Goal: Information Seeking & Learning: Check status

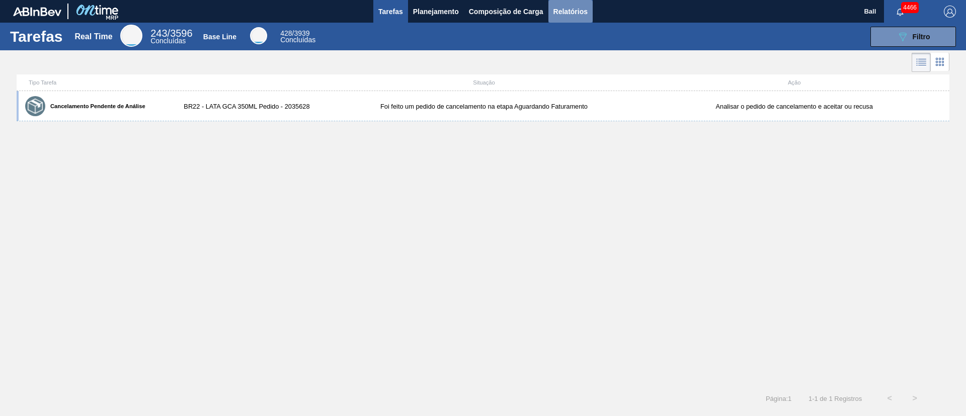
click at [568, 11] on span "Relatórios" at bounding box center [570, 12] width 34 height 12
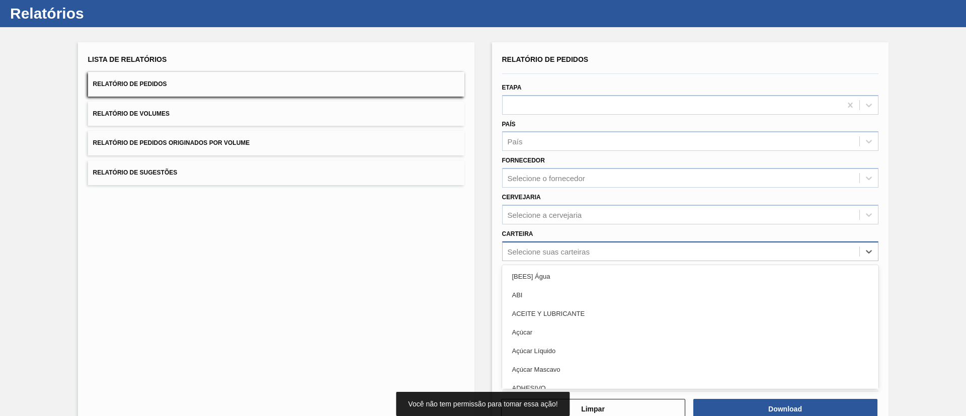
click at [591, 261] on div "option [BEES] Água focused, 1 of 101. 101 results available. Use Up and Down to…" at bounding box center [690, 251] width 376 height 20
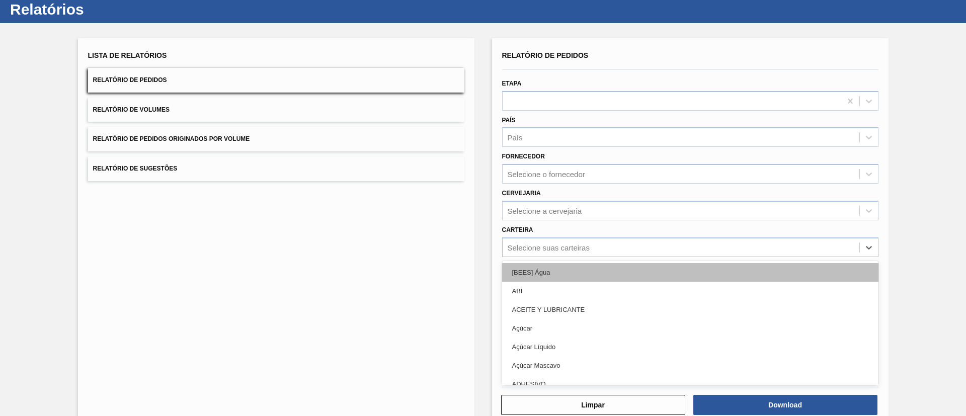
scroll to position [27, 0]
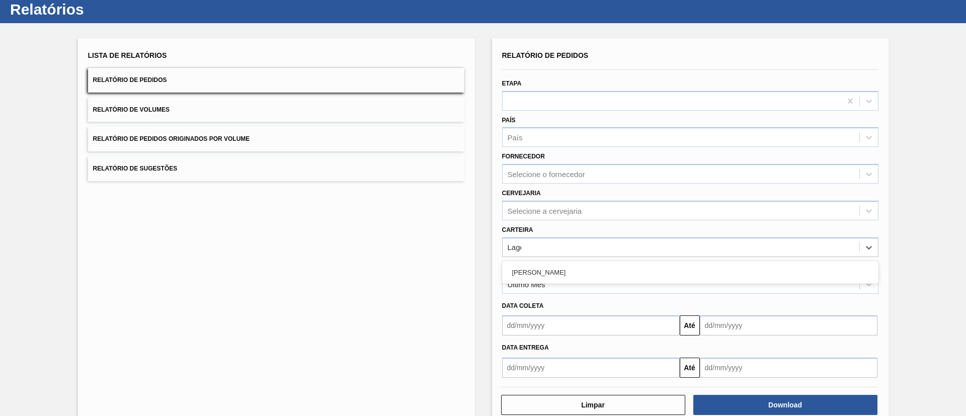
type input "Lages"
drag, startPoint x: 603, startPoint y: 244, endPoint x: 435, endPoint y: 246, distance: 167.5
click at [435, 246] on div "Lista de Relatórios Relatório de Pedidos Relatório de Volumes Relatório de Pedi…" at bounding box center [483, 230] width 966 height 415
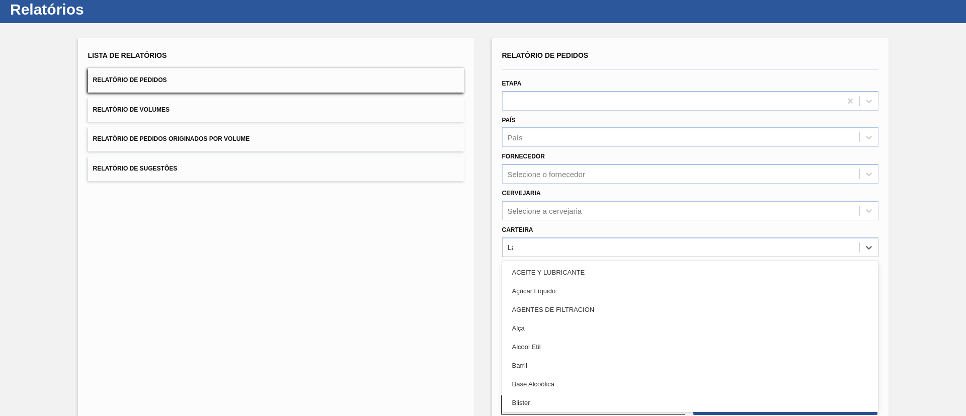
type input "Lata"
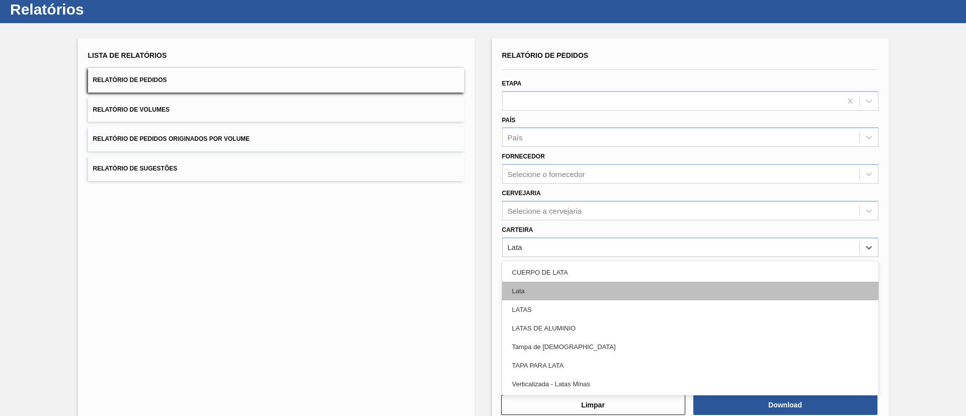
click at [527, 295] on div "Lata" at bounding box center [690, 291] width 376 height 19
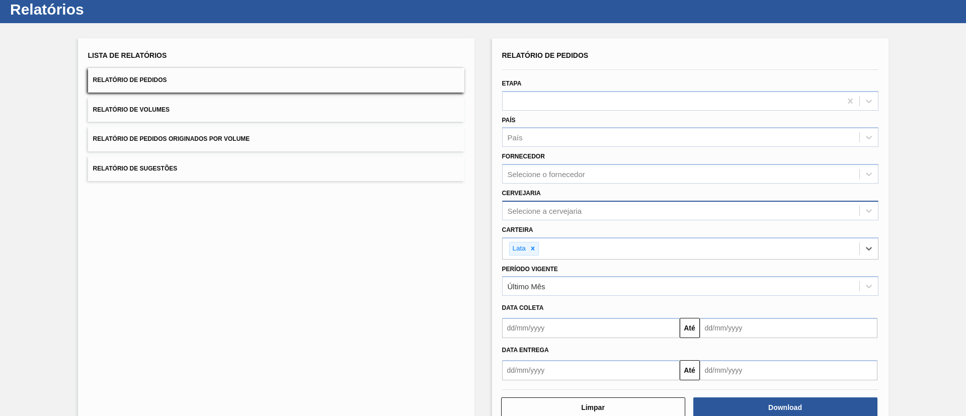
click at [560, 212] on div "Selecione a cervejaria" at bounding box center [545, 210] width 74 height 9
type input "Lages"
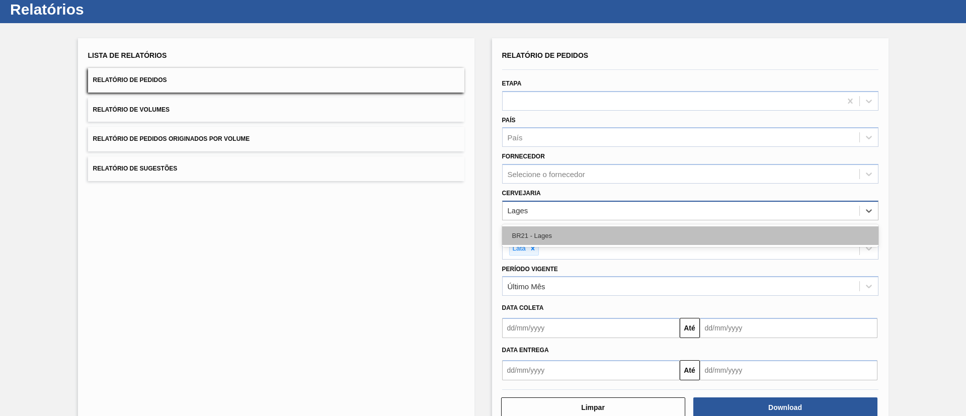
click at [567, 227] on div "BR21 - Lages" at bounding box center [690, 235] width 376 height 19
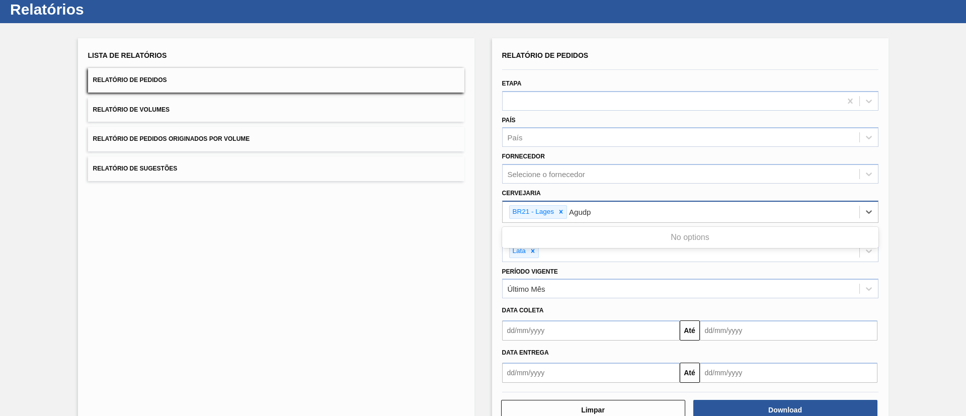
type input "Agud"
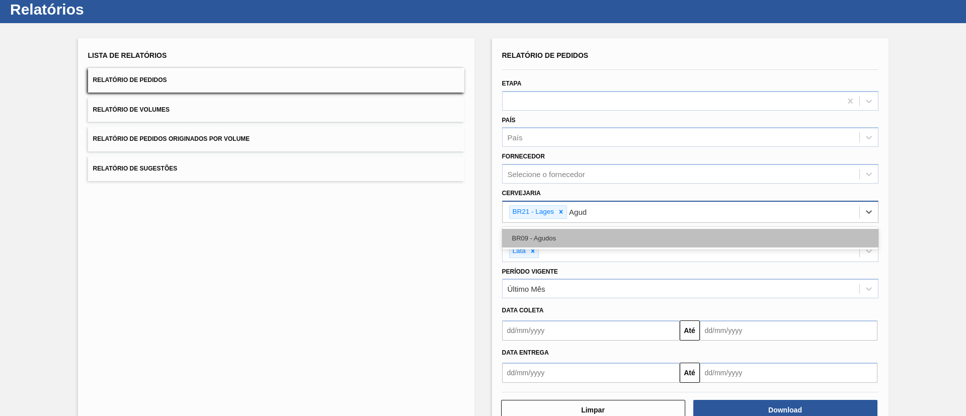
click at [581, 240] on div "BR09 - Agudos" at bounding box center [690, 238] width 376 height 19
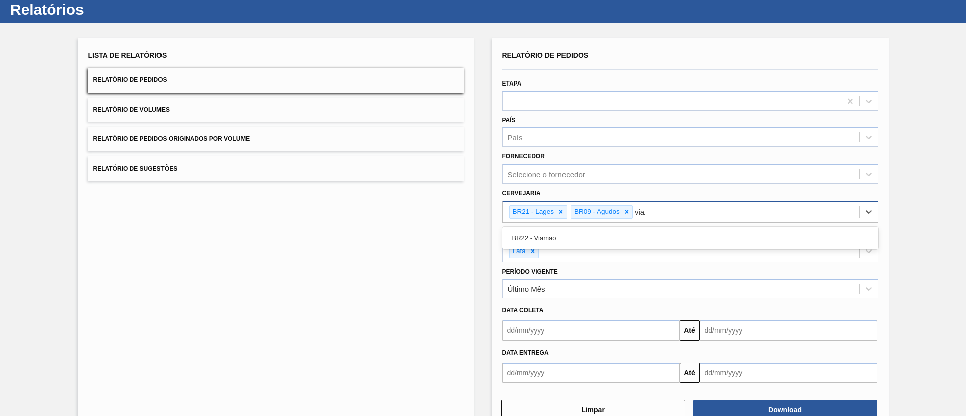
type input "viam"
click at [581, 240] on div "BR22 - Viamão" at bounding box center [690, 238] width 376 height 19
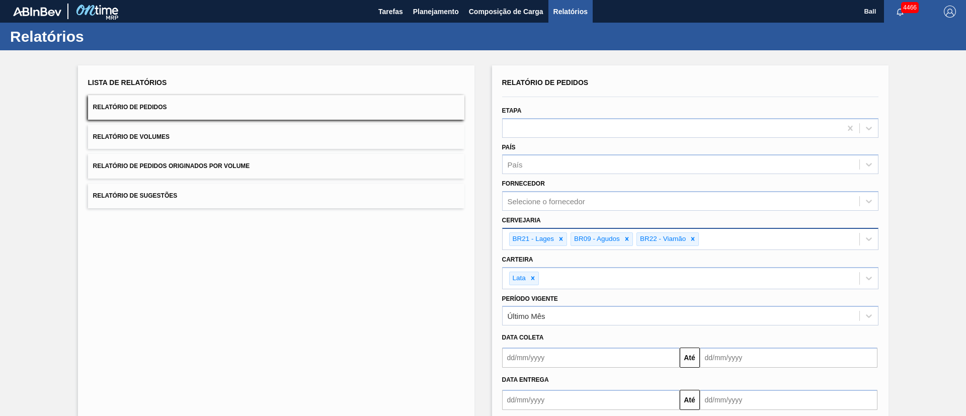
click at [295, 184] on button "Relatório de Sugestões" at bounding box center [276, 196] width 376 height 25
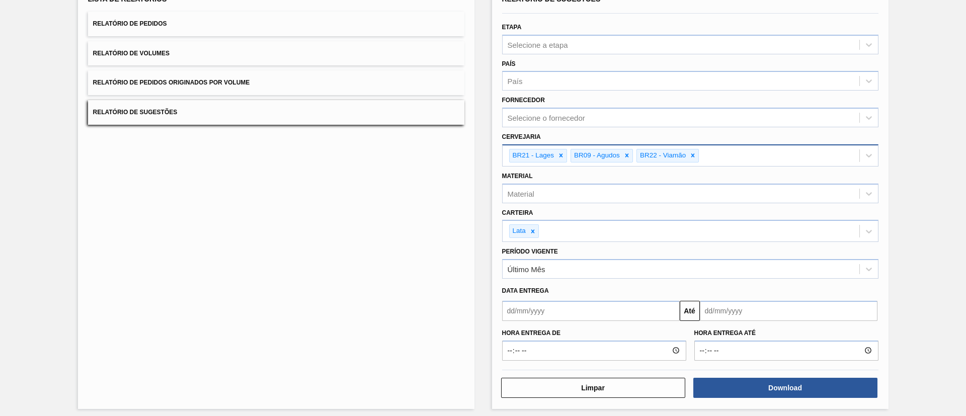
scroll to position [89, 0]
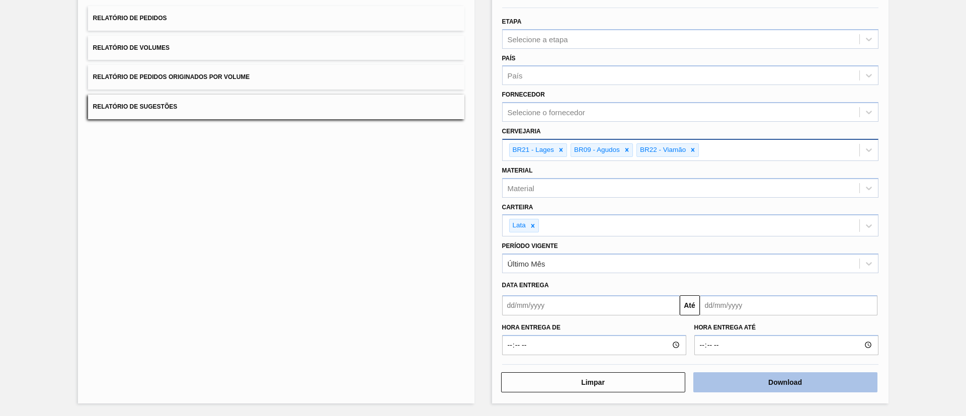
click at [760, 382] on button "Download" at bounding box center [785, 382] width 184 height 20
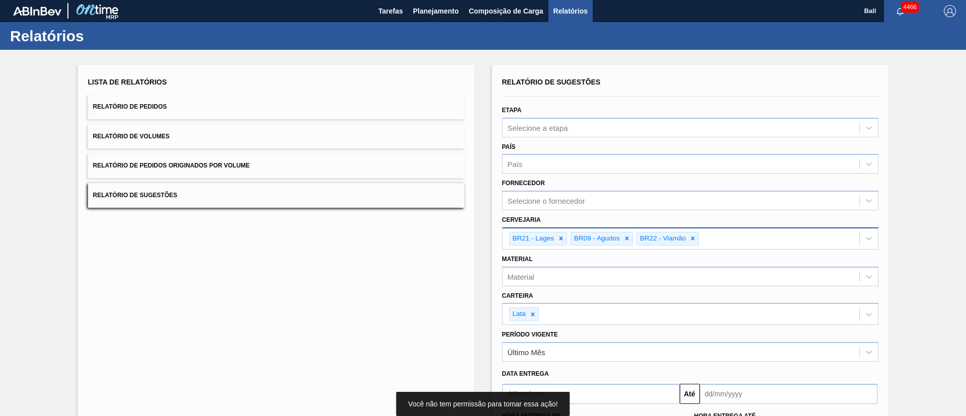
scroll to position [0, 0]
click at [386, 93] on div "Lista de Relatórios Relatório de Pedidos Relatório de Volumes Relatório de Pedi…" at bounding box center [276, 141] width 376 height 133
click at [370, 109] on button "Relatório de Pedidos" at bounding box center [276, 107] width 376 height 25
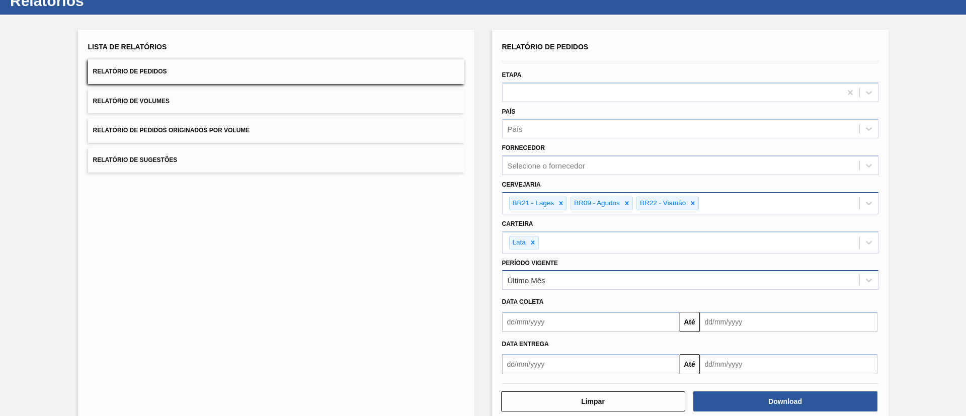
scroll to position [55, 0]
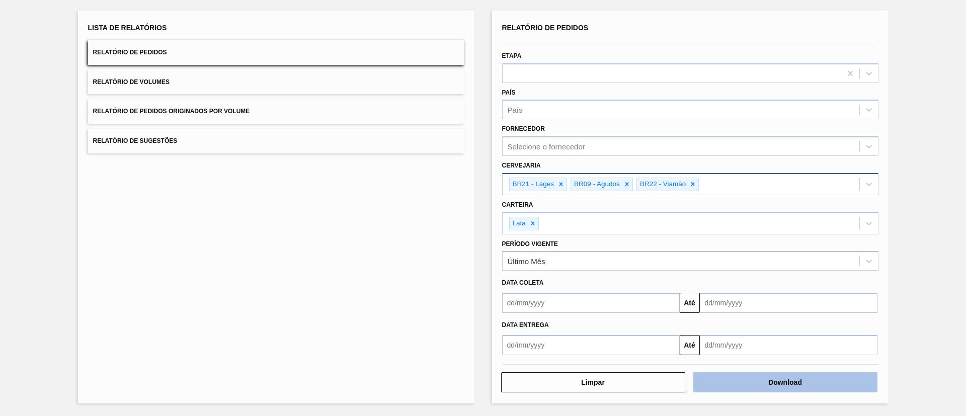
click at [821, 382] on button "Download" at bounding box center [785, 382] width 184 height 20
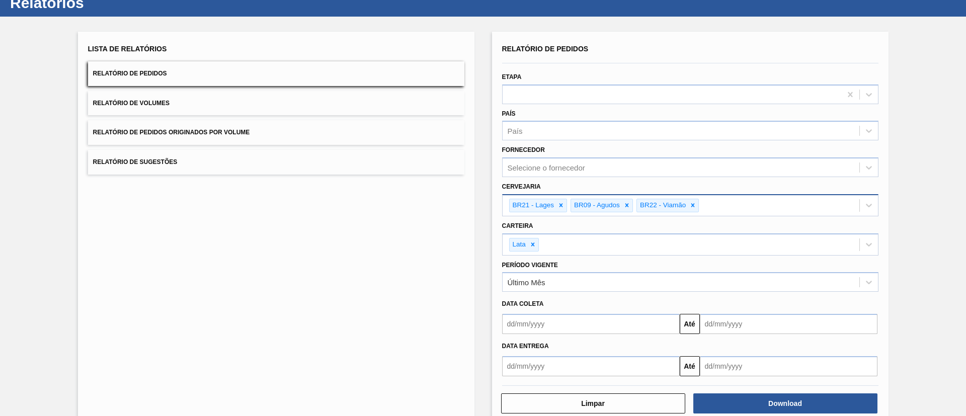
scroll to position [0, 0]
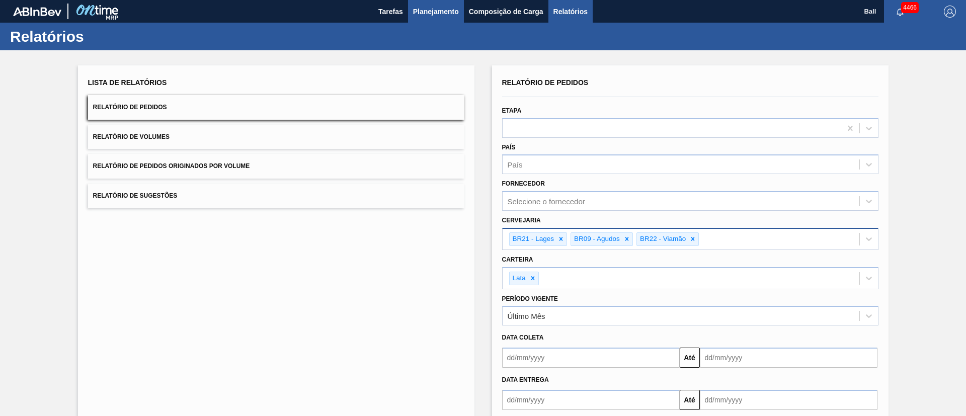
click at [453, 9] on span "Planejamento" at bounding box center [436, 12] width 46 height 12
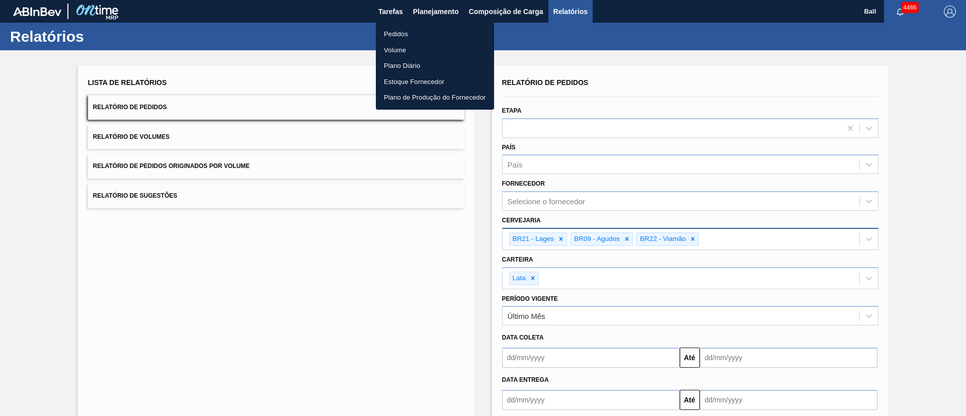
click at [403, 32] on li "Pedidos" at bounding box center [435, 34] width 118 height 16
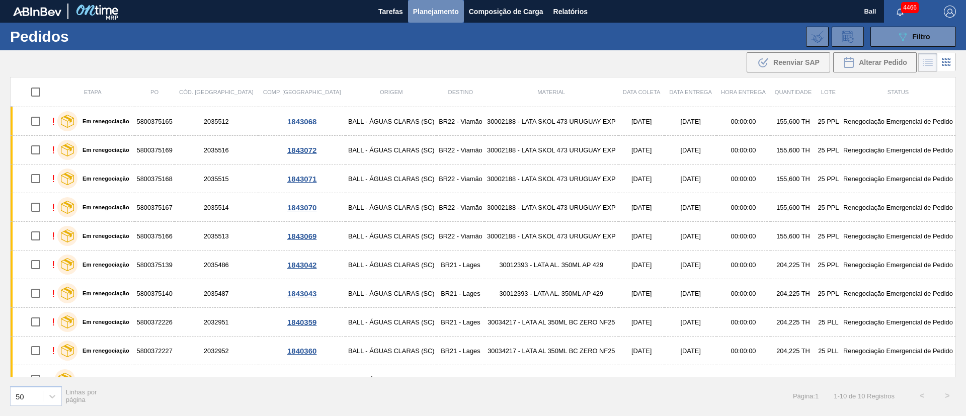
click at [430, 5] on button "Planejamento" at bounding box center [436, 11] width 56 height 23
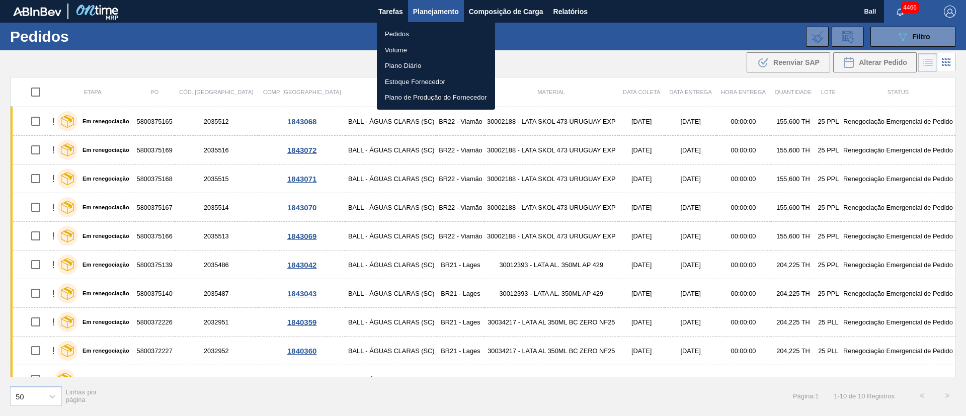
click at [931, 37] on div at bounding box center [483, 208] width 966 height 416
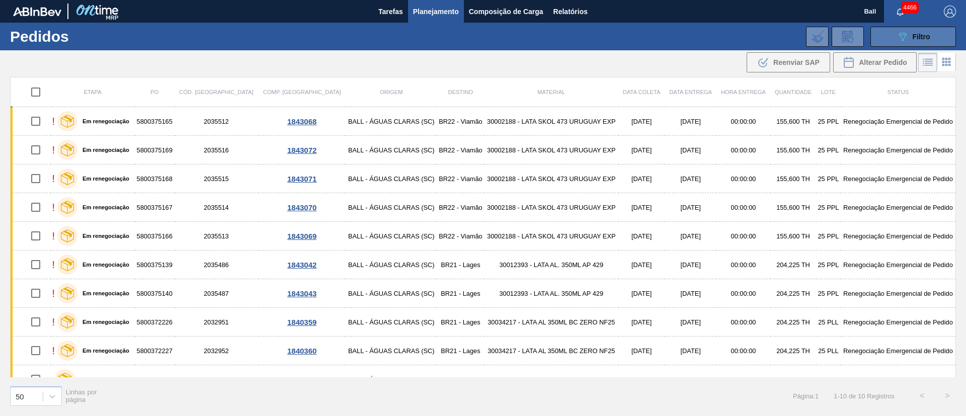
click at [902, 37] on icon "089F7B8B-B2A5-4AFE-B5C0-19BA573D28AC" at bounding box center [902, 37] width 12 height 12
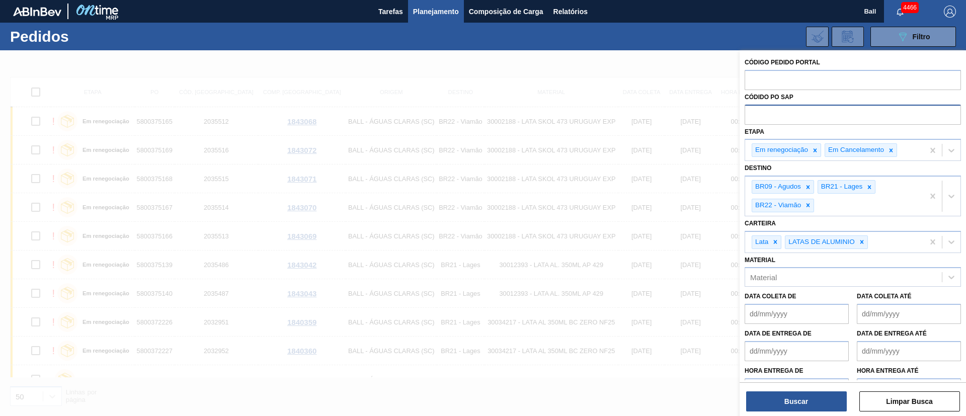
click at [771, 120] on input "text" at bounding box center [852, 114] width 216 height 19
paste input "5800364756"
click at [890, 152] on icon at bounding box center [890, 150] width 7 height 7
type input "5800364756"
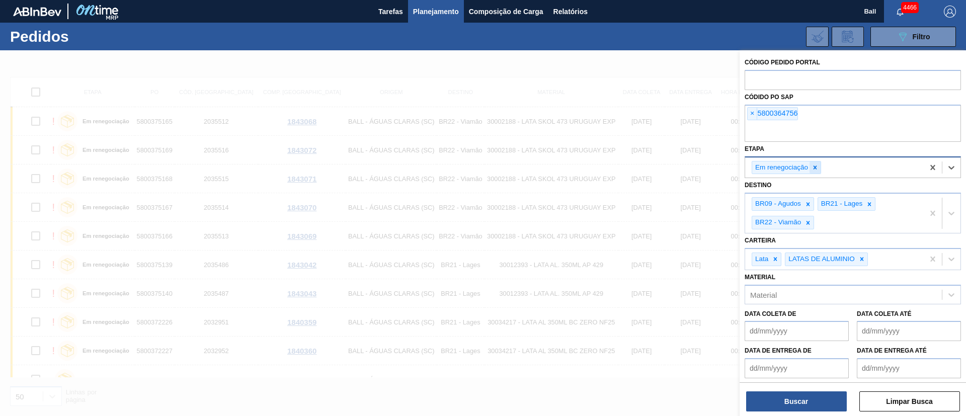
click at [816, 166] on icon at bounding box center [815, 167] width 4 height 4
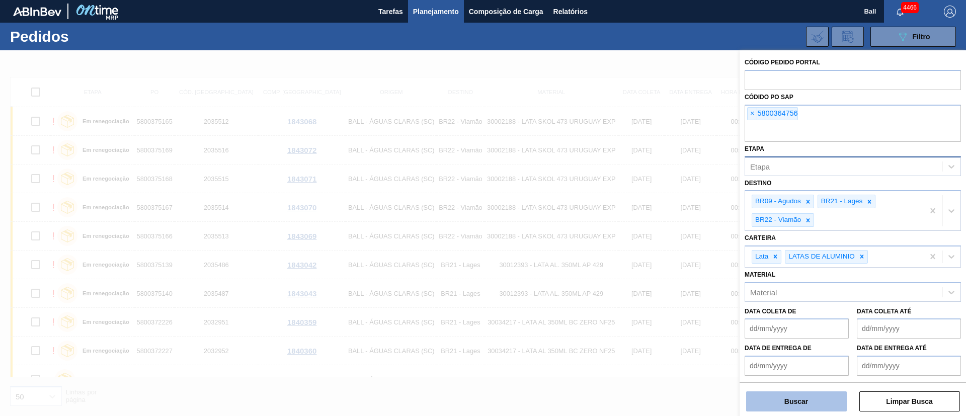
click at [812, 404] on button "Buscar" at bounding box center [796, 401] width 101 height 20
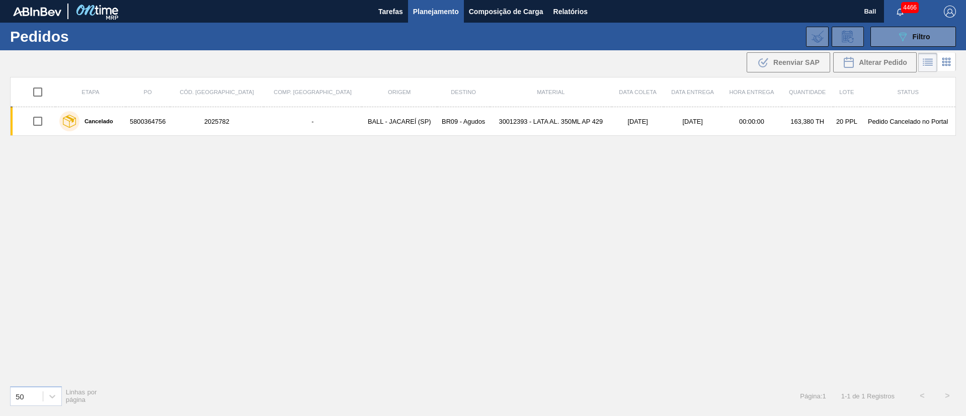
drag, startPoint x: 901, startPoint y: 40, endPoint x: 890, endPoint y: 46, distance: 12.2
click at [901, 39] on icon "089F7B8B-B2A5-4AFE-B5C0-19BA573D28AC" at bounding box center [902, 37] width 12 height 12
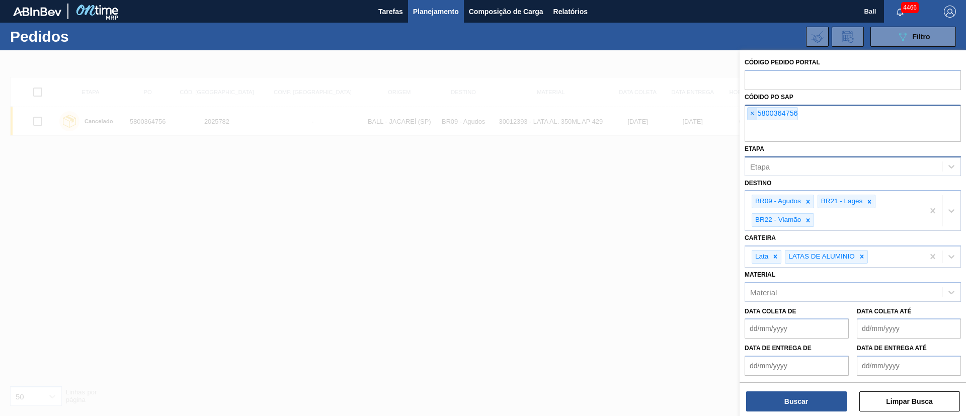
click at [754, 113] on span "×" at bounding box center [752, 114] width 10 height 12
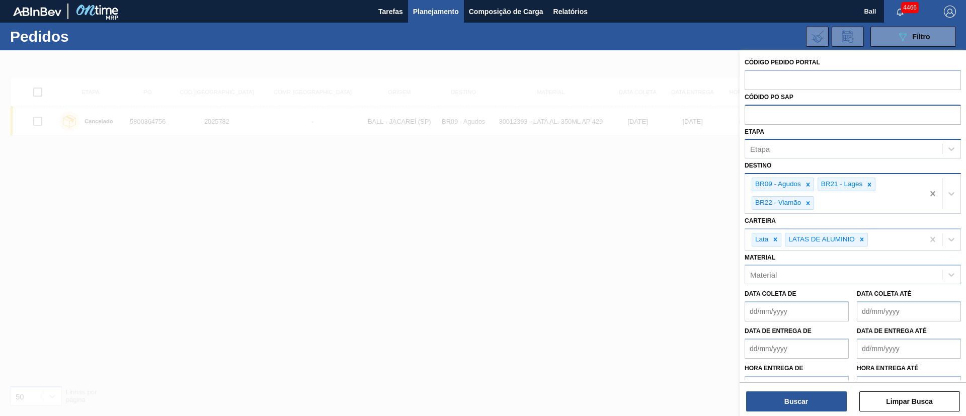
paste input "text"
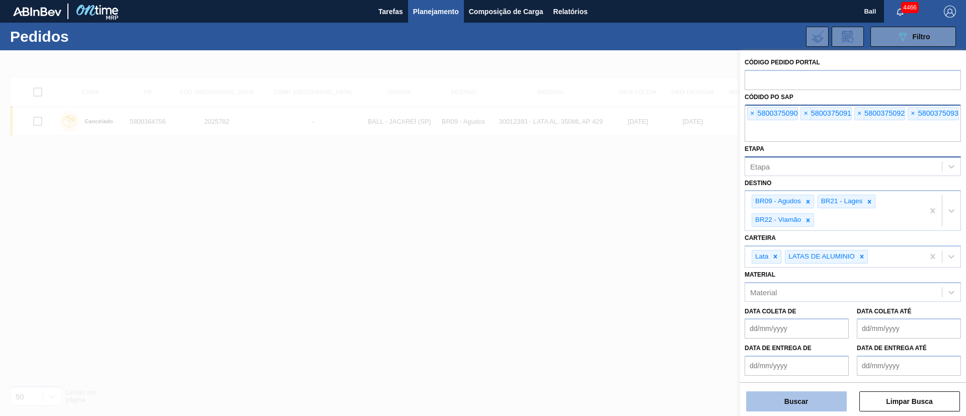
click at [789, 401] on button "Buscar" at bounding box center [796, 401] width 101 height 20
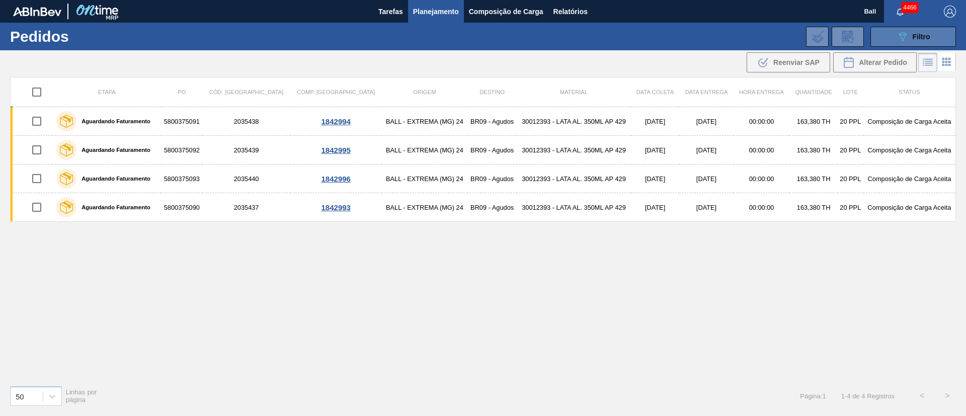
click at [923, 41] on div "089F7B8B-B2A5-4AFE-B5C0-19BA573D28AC Filtro" at bounding box center [913, 37] width 34 height 12
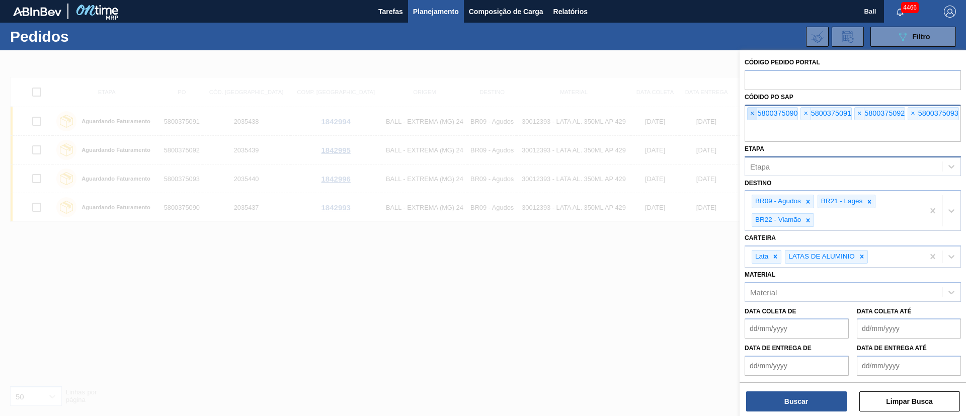
click at [752, 114] on span "×" at bounding box center [752, 114] width 10 height 12
click at [752, 123] on input "text" at bounding box center [852, 132] width 216 height 19
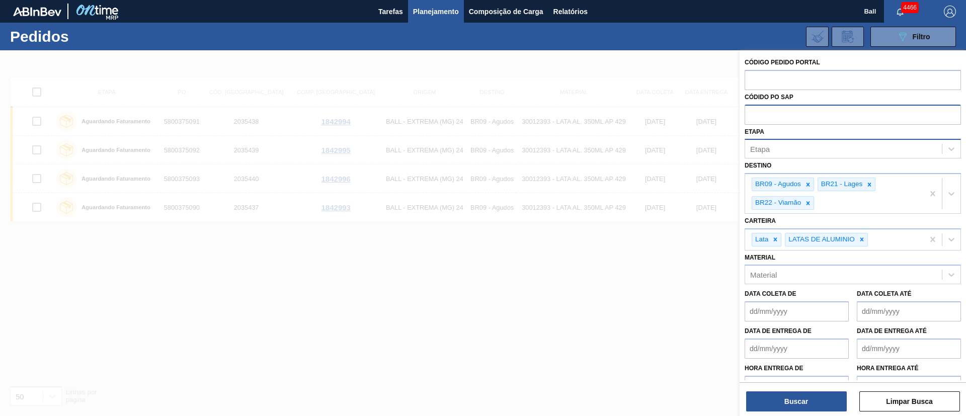
paste input "5800375090"
type input "5800375090"
drag, startPoint x: 754, startPoint y: 117, endPoint x: 684, endPoint y: 123, distance: 71.2
click at [739, 124] on div "Código Pedido Portal Códido PO SAP 5800375090 Etapa Etapa Destino BR09 - Agudos…" at bounding box center [852, 258] width 226 height 416
click at [792, 110] on input "text" at bounding box center [852, 114] width 216 height 19
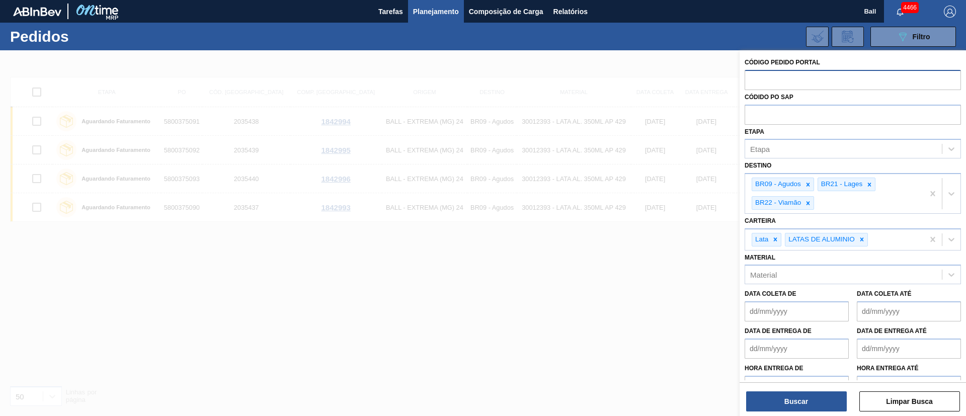
paste input "text"
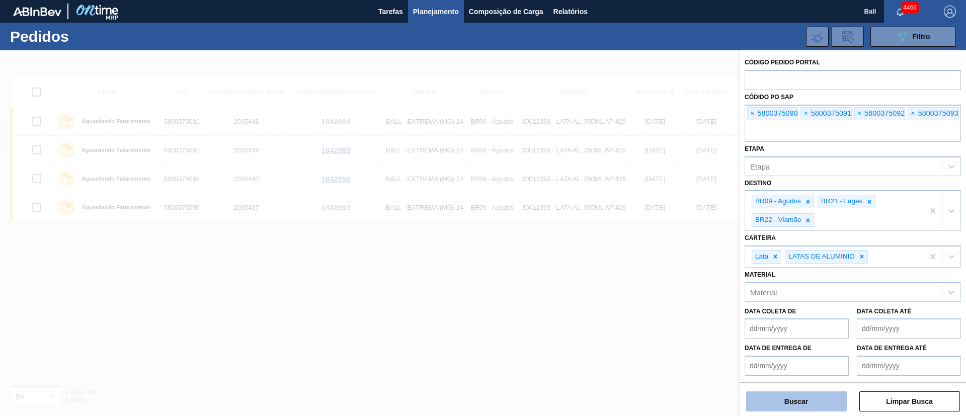
click at [825, 397] on button "Buscar" at bounding box center [796, 401] width 101 height 20
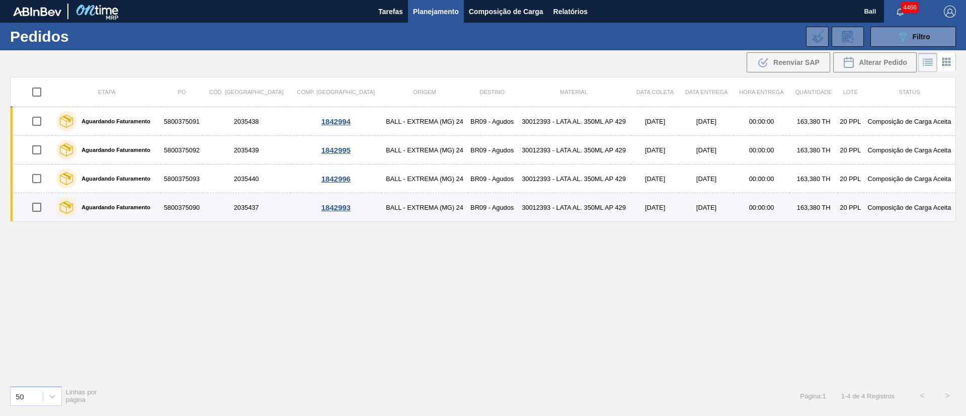
click at [468, 214] on td "BR09 - Agudos" at bounding box center [491, 207] width 49 height 29
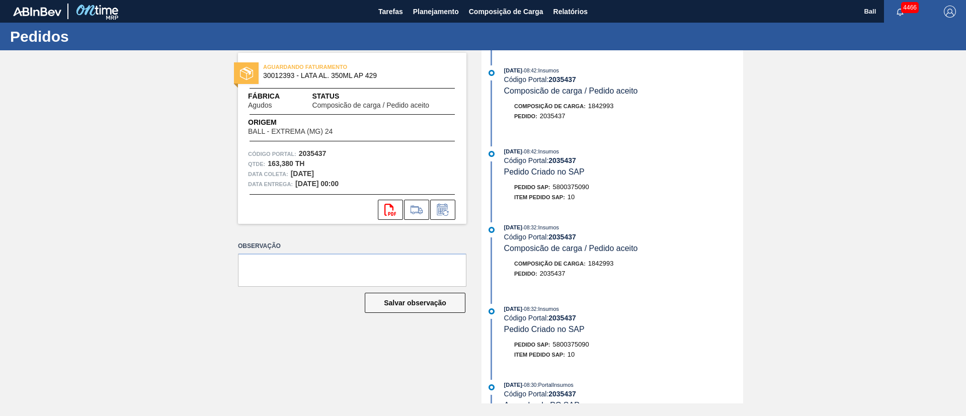
scroll to position [205, 0]
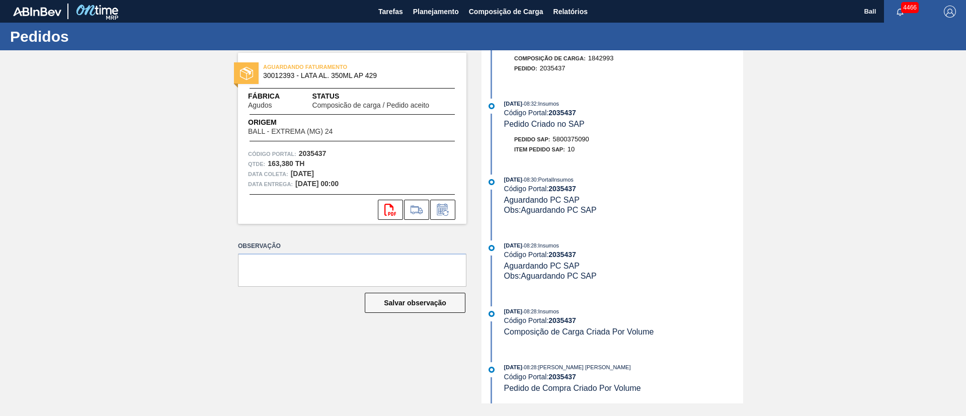
drag, startPoint x: 605, startPoint y: 410, endPoint x: 578, endPoint y: 153, distance: 258.4
click at [578, 153] on div "Item pedido SAP: 10" at bounding box center [623, 149] width 239 height 10
click at [655, 69] on div "Pedido : 2035437" at bounding box center [623, 68] width 239 height 10
click at [579, 13] on span "Relatórios" at bounding box center [570, 12] width 34 height 12
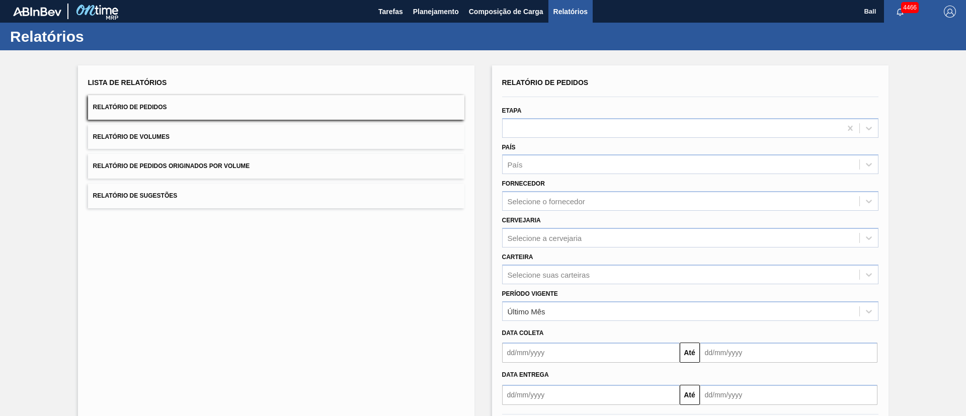
click at [315, 139] on button "Relatório de Volumes" at bounding box center [276, 137] width 376 height 25
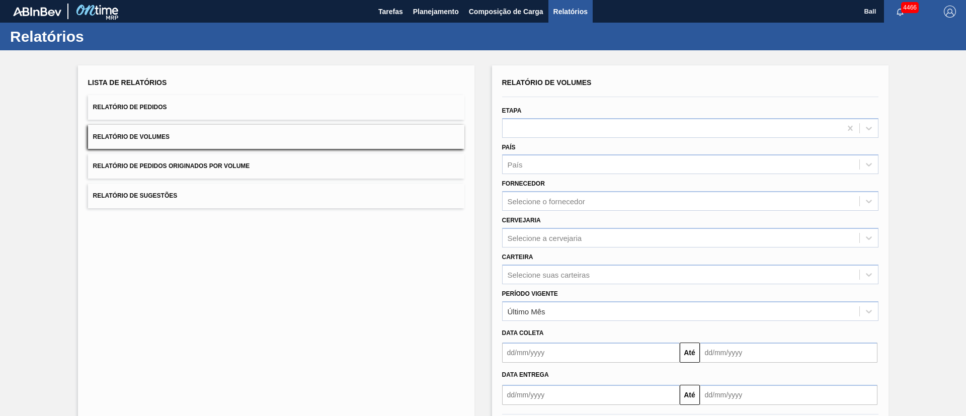
scroll to position [50, 0]
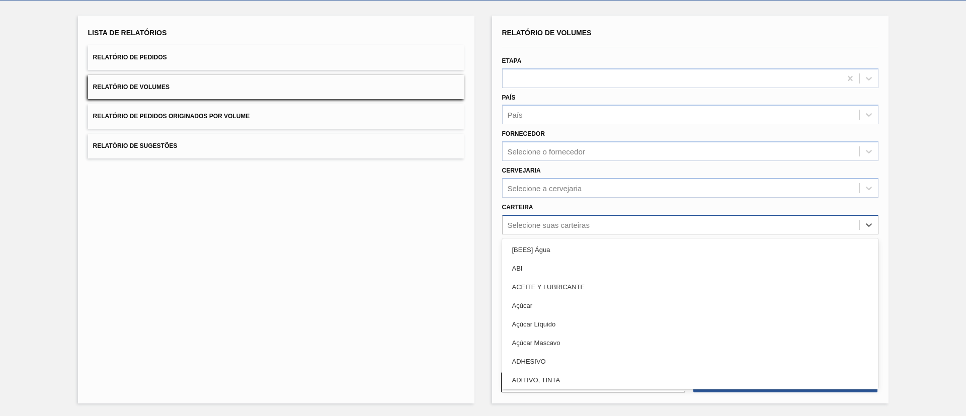
click at [622, 224] on div "Selecione suas carteiras" at bounding box center [680, 224] width 357 height 15
type input "lata"
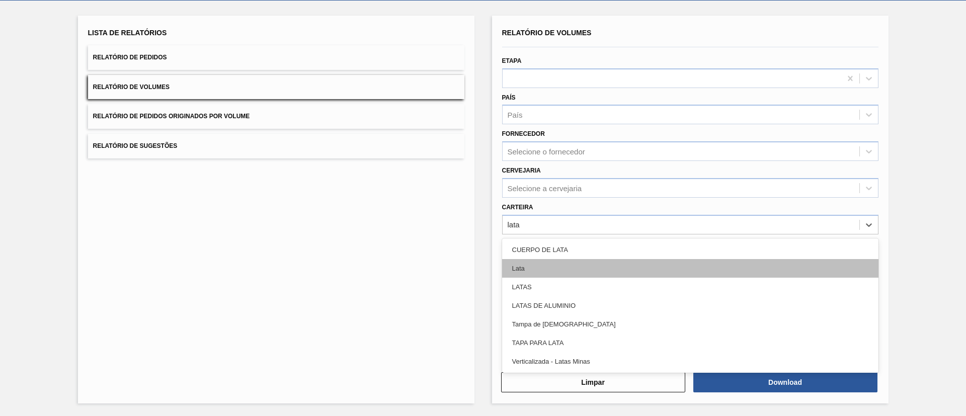
click at [606, 270] on div "Lata" at bounding box center [690, 268] width 376 height 19
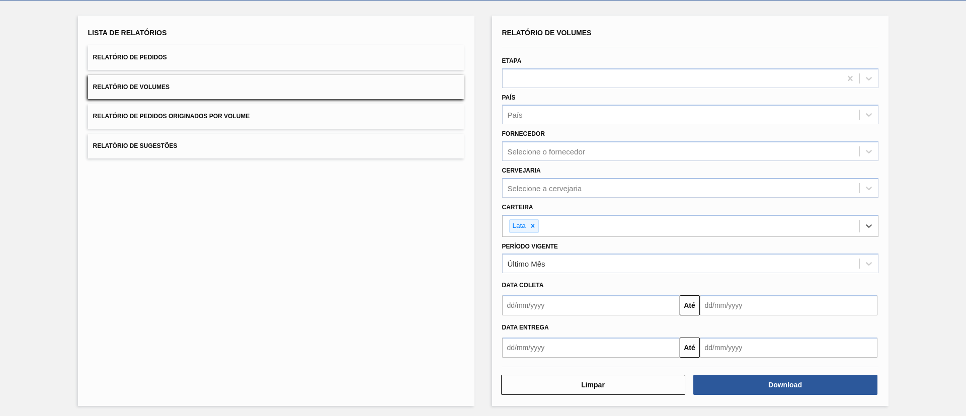
click at [607, 300] on input "text" at bounding box center [591, 305] width 178 height 20
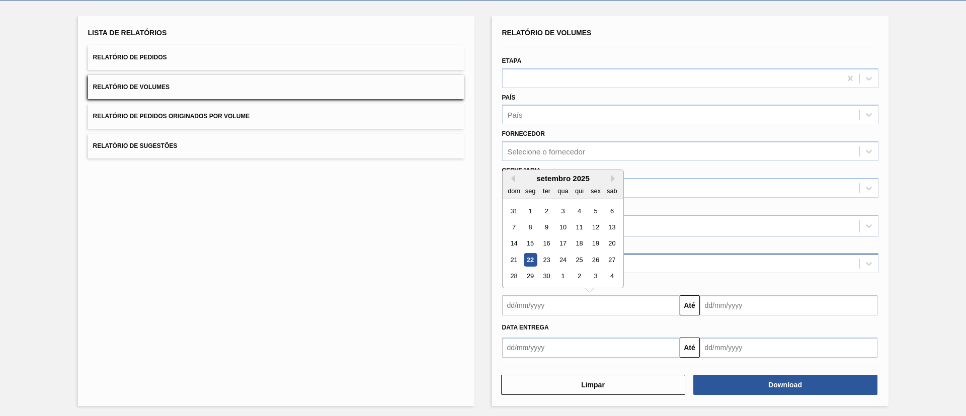
drag, startPoint x: 527, startPoint y: 260, endPoint x: 546, endPoint y: 265, distance: 19.2
click at [527, 260] on div "22" at bounding box center [530, 260] width 14 height 14
type input "[DATE]"
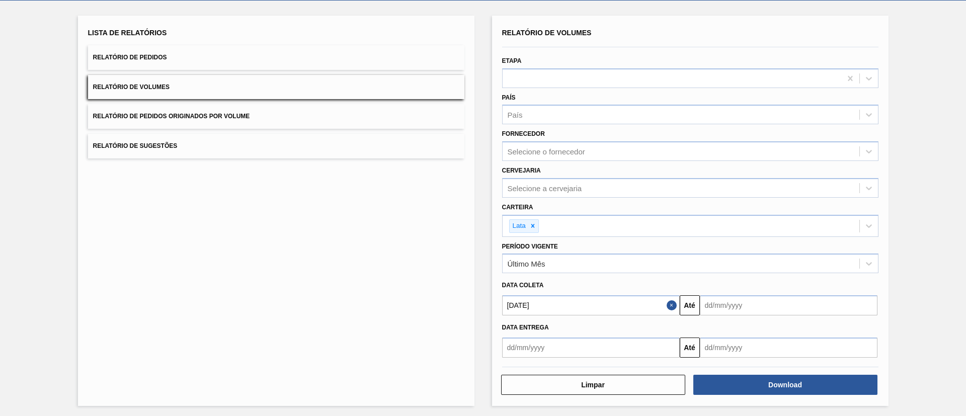
click at [746, 308] on input "text" at bounding box center [789, 305] width 178 height 20
click at [747, 275] on div "30" at bounding box center [744, 277] width 14 height 14
type input "[DATE]"
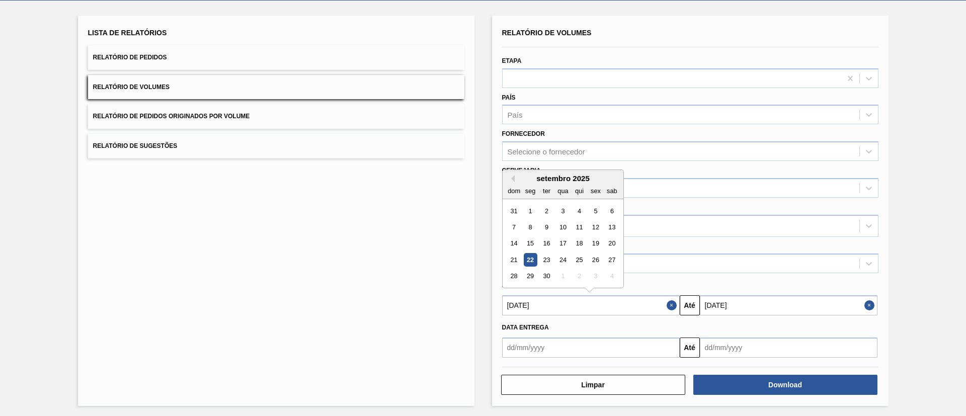
click at [611, 303] on input "[DATE]" at bounding box center [591, 305] width 178 height 20
click at [529, 215] on div "1" at bounding box center [530, 211] width 14 height 14
type input "[DATE]"
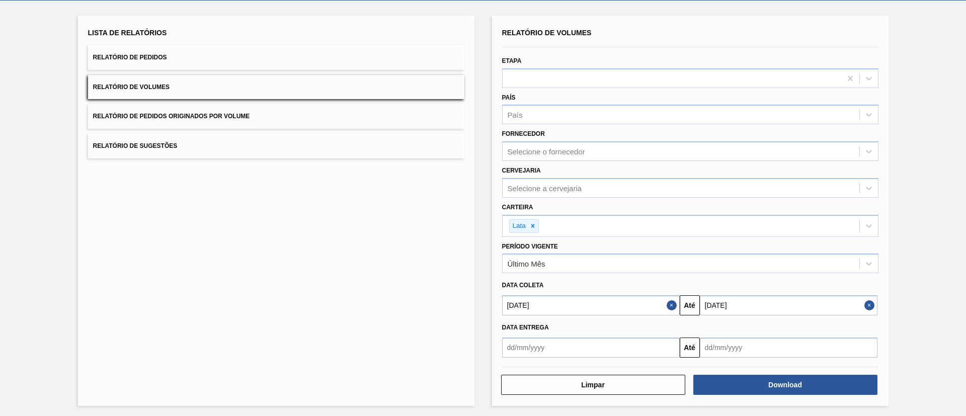
click at [354, 282] on div "Lista de Relatórios Relatório de Pedidos Relatório de Volumes Relatório de Pedi…" at bounding box center [276, 211] width 396 height 390
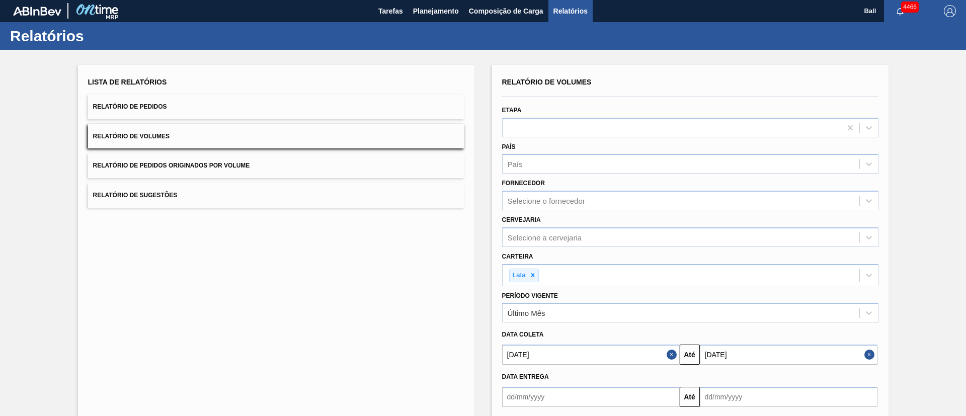
scroll to position [52, 0]
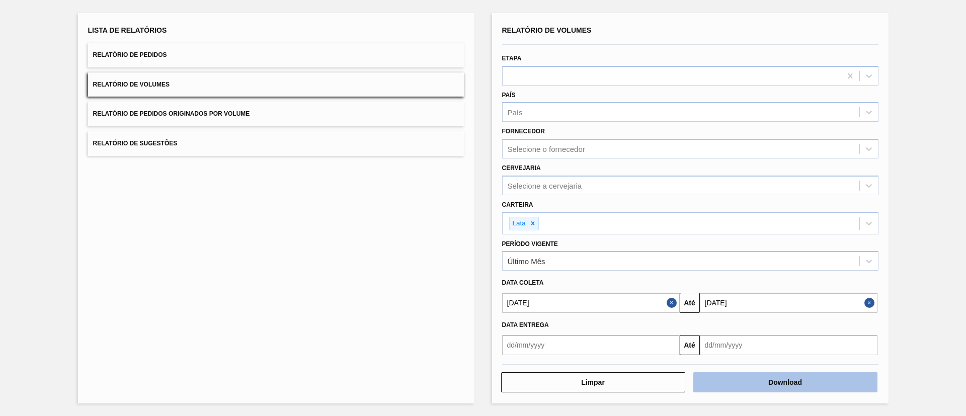
click at [839, 387] on button "Download" at bounding box center [785, 382] width 184 height 20
click at [291, 118] on button "Relatório de Pedidos Originados por Volume" at bounding box center [276, 114] width 376 height 25
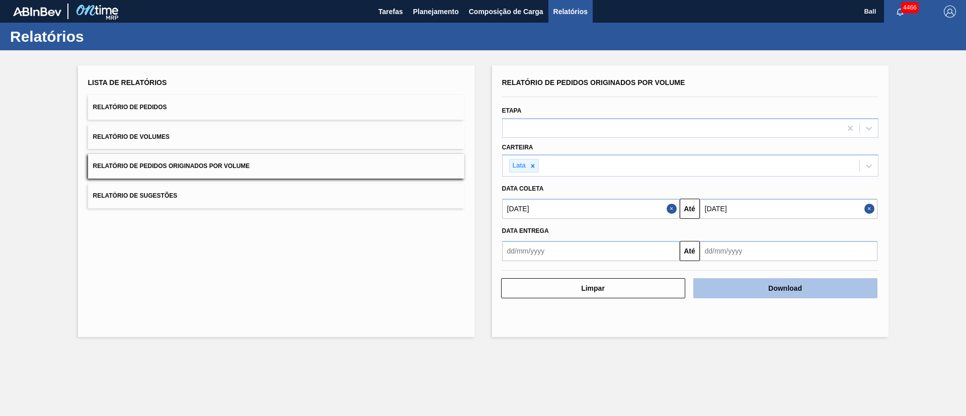
click at [760, 285] on button "Download" at bounding box center [785, 288] width 184 height 20
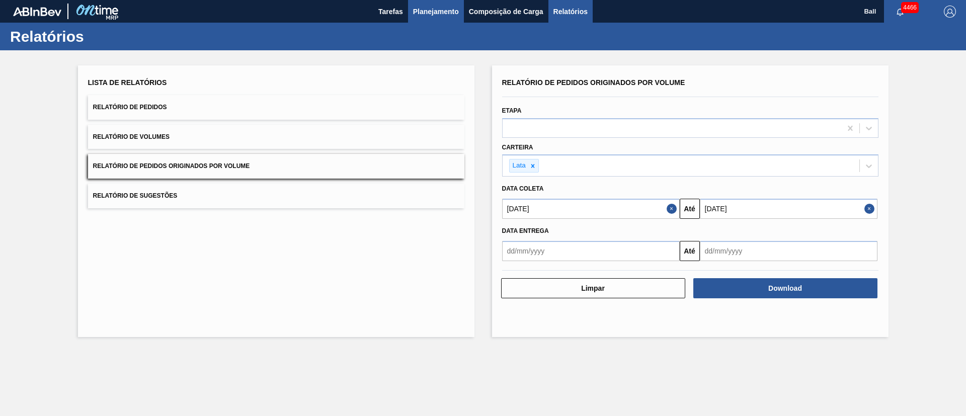
click at [439, 21] on button "Planejamento" at bounding box center [436, 11] width 56 height 23
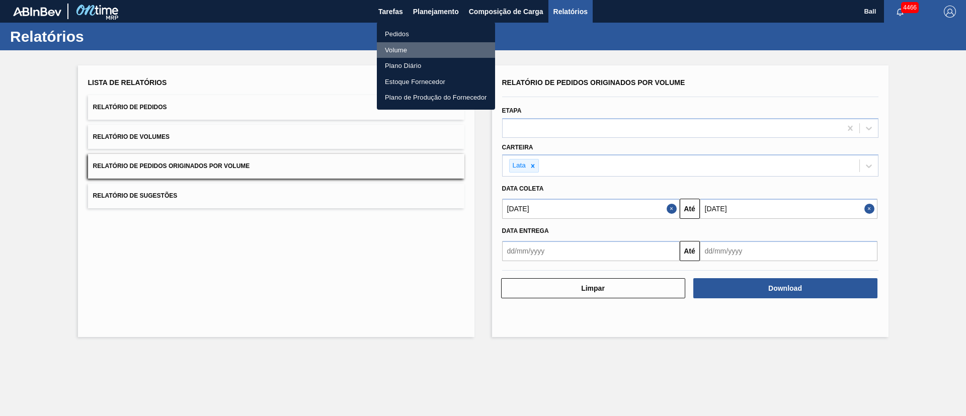
click at [412, 50] on li "Volume" at bounding box center [436, 50] width 118 height 16
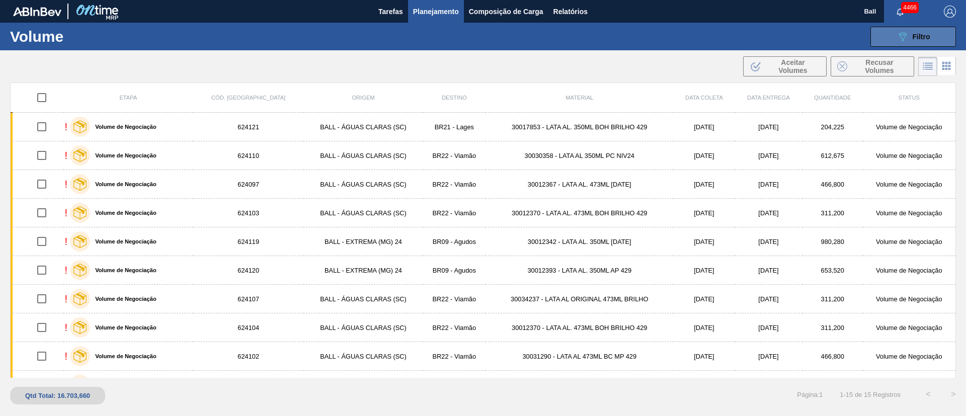
click at [939, 34] on button "089F7B8B-B2A5-4AFE-B5C0-19BA573D28AC Filtro" at bounding box center [913, 37] width 86 height 20
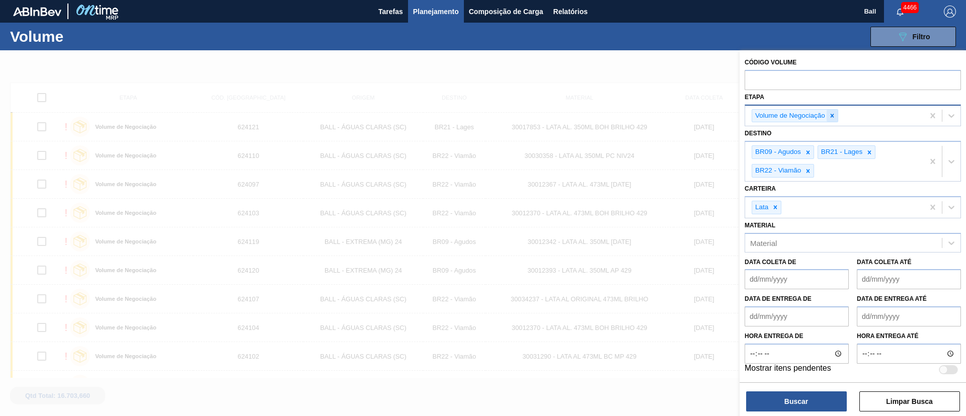
click at [833, 111] on div at bounding box center [831, 116] width 11 height 13
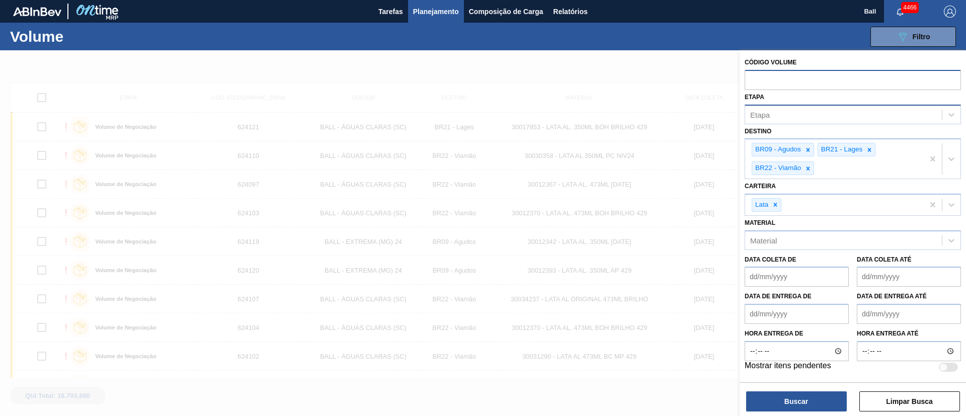
click at [820, 82] on input "text" at bounding box center [852, 79] width 216 height 19
paste input "623100"
type input "623100"
click at [780, 404] on button "Buscar" at bounding box center [796, 401] width 101 height 20
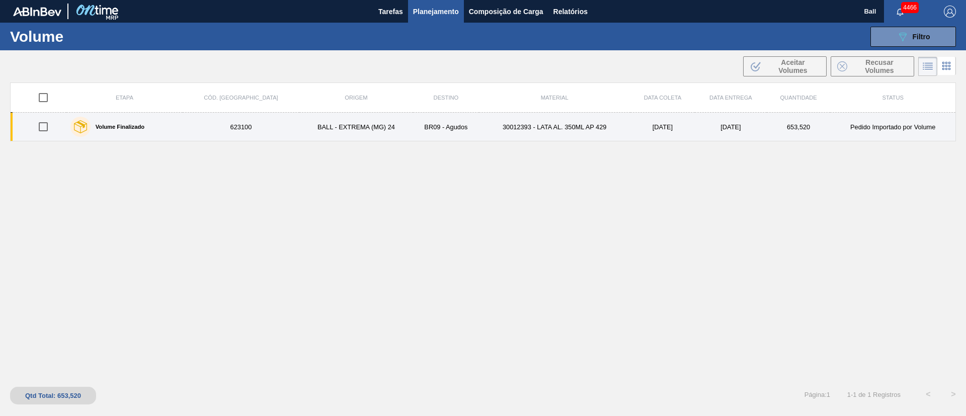
click at [499, 140] on td "30012393 - LATA AL. 350ML AP 429" at bounding box center [554, 127] width 151 height 29
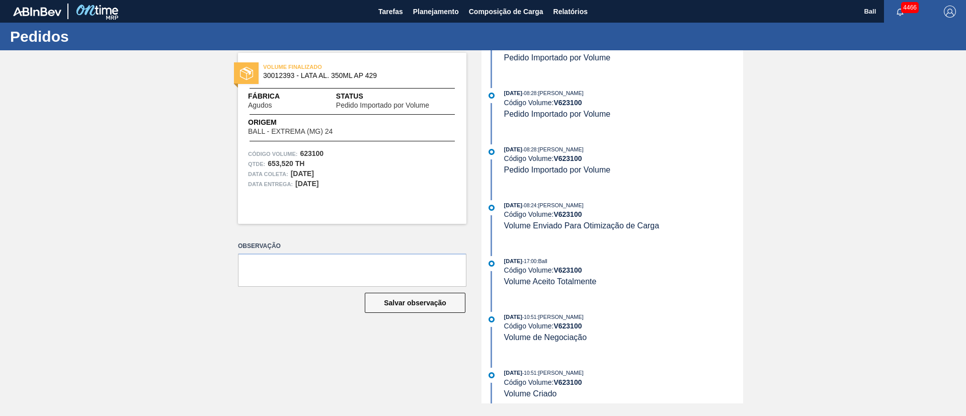
scroll to position [95, 0]
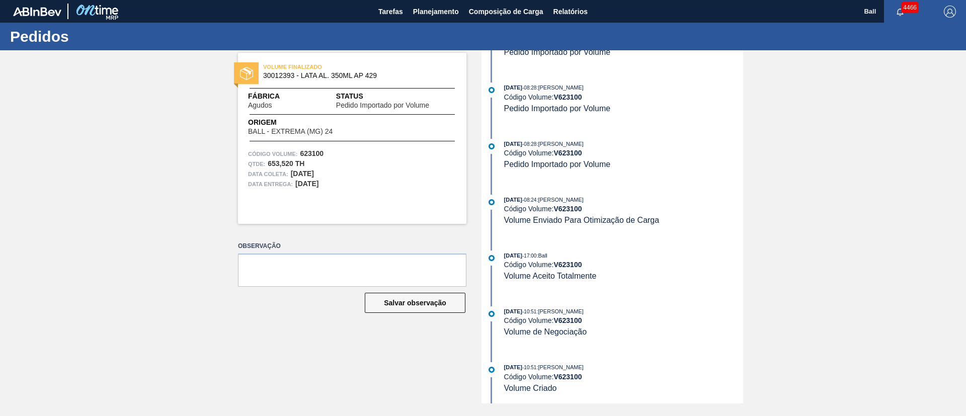
click at [410, 347] on div "VOLUME FINALIZADO 30012393 - LATA AL. 350ML AP 429 Fábrica Agudos Status Pedido…" at bounding box center [344, 226] width 243 height 353
